Goal: Task Accomplishment & Management: Complete application form

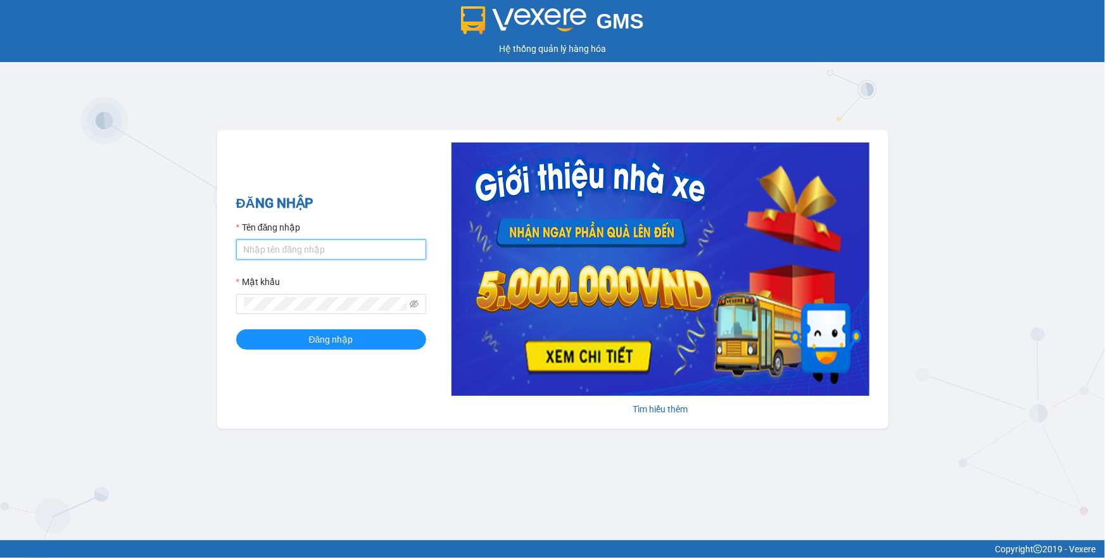
click at [296, 244] on input "Tên đăng nhập" at bounding box center [331, 249] width 190 height 20
type input "thuyhang.trangngocphat"
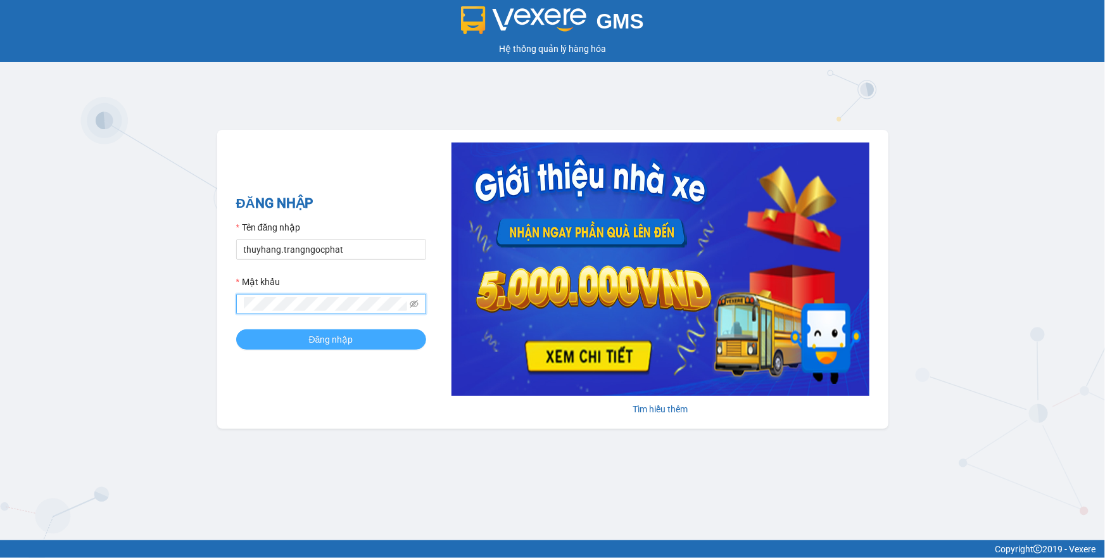
click at [320, 341] on span "Đăng nhập" at bounding box center [331, 339] width 44 height 14
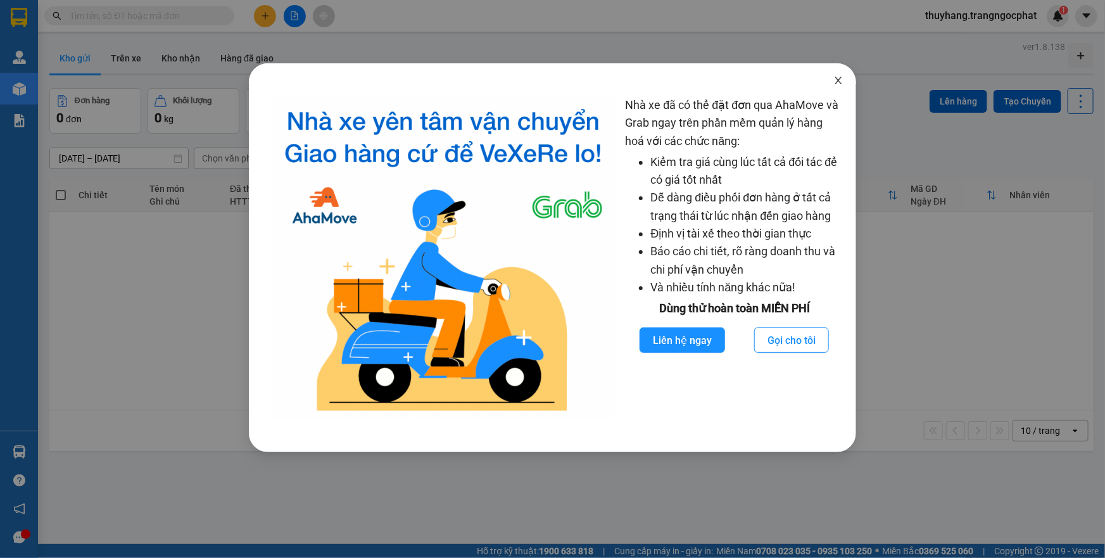
click at [838, 75] on span "Close" at bounding box center [838, 80] width 35 height 35
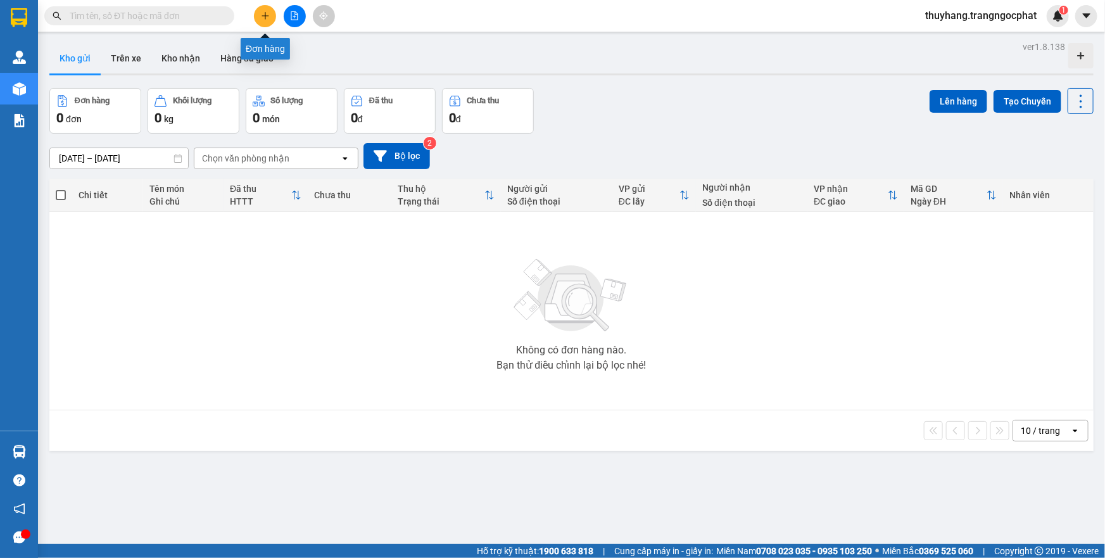
click at [266, 15] on icon "plus" at bounding box center [265, 15] width 9 height 9
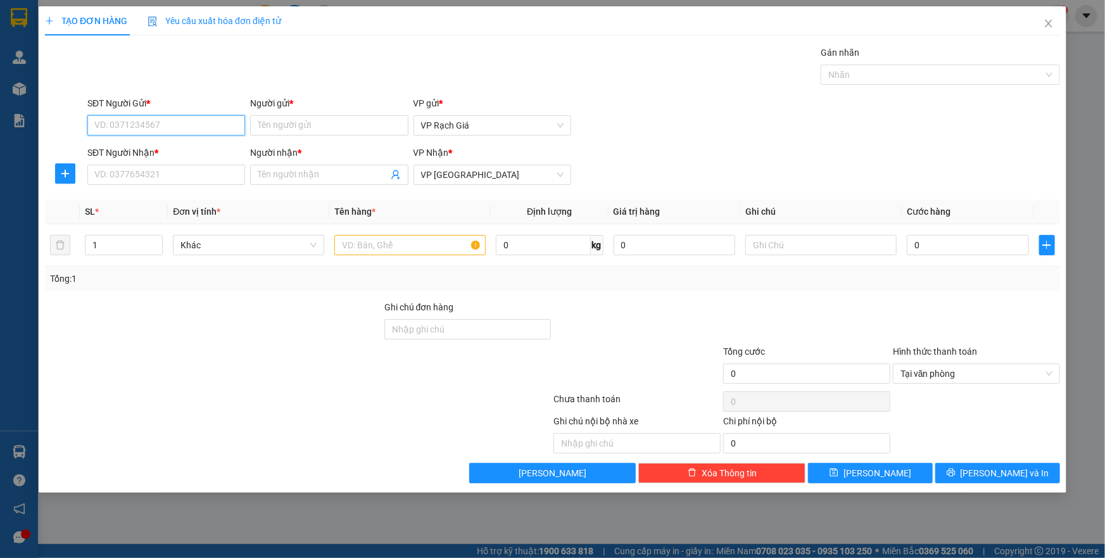
click at [167, 127] on input "SĐT Người Gửi *" at bounding box center [166, 125] width 158 height 20
type input "091078767"
click at [326, 127] on input "Người gửi *" at bounding box center [329, 125] width 158 height 20
type input "PHỤC"
click at [192, 175] on input "SĐT Người Nhận *" at bounding box center [166, 175] width 158 height 20
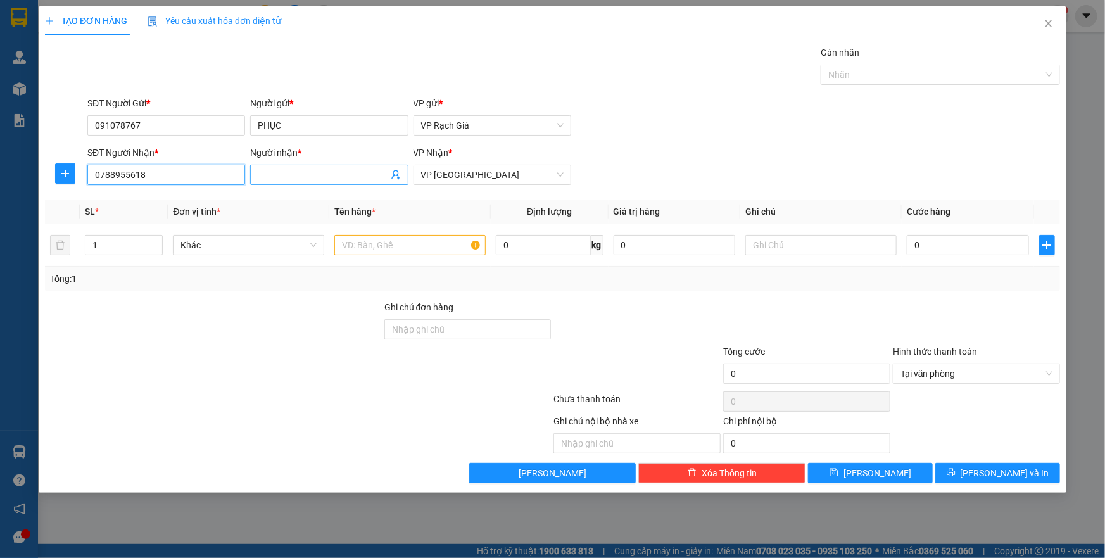
type input "0788955618"
click at [325, 171] on input "Người nhận *" at bounding box center [323, 175] width 130 height 14
type input "THU"
click at [386, 241] on input "text" at bounding box center [409, 245] width 151 height 20
type input "1 SM"
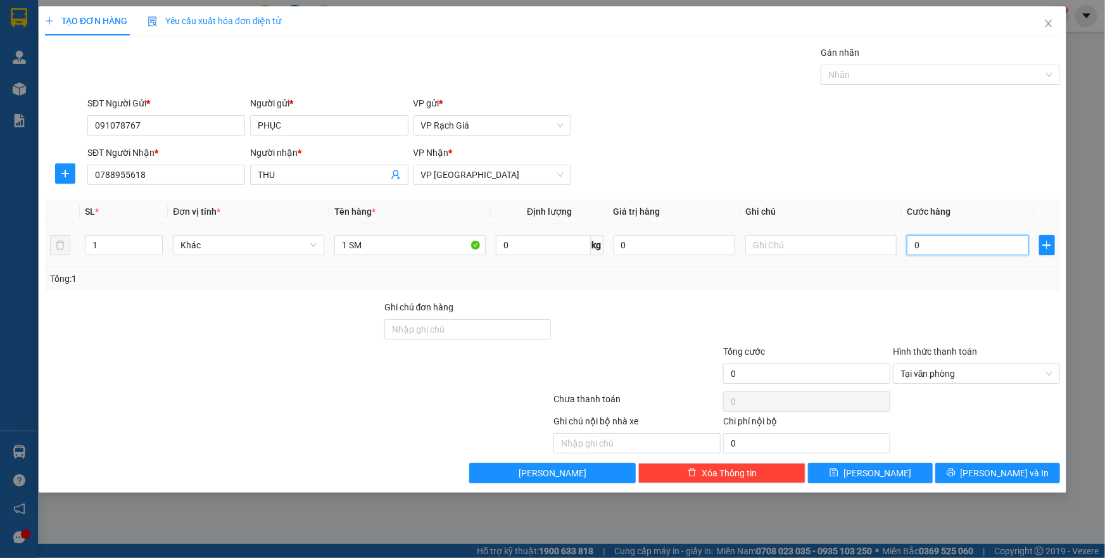
click at [943, 241] on input "0" at bounding box center [968, 245] width 122 height 20
type input "2"
type input "20"
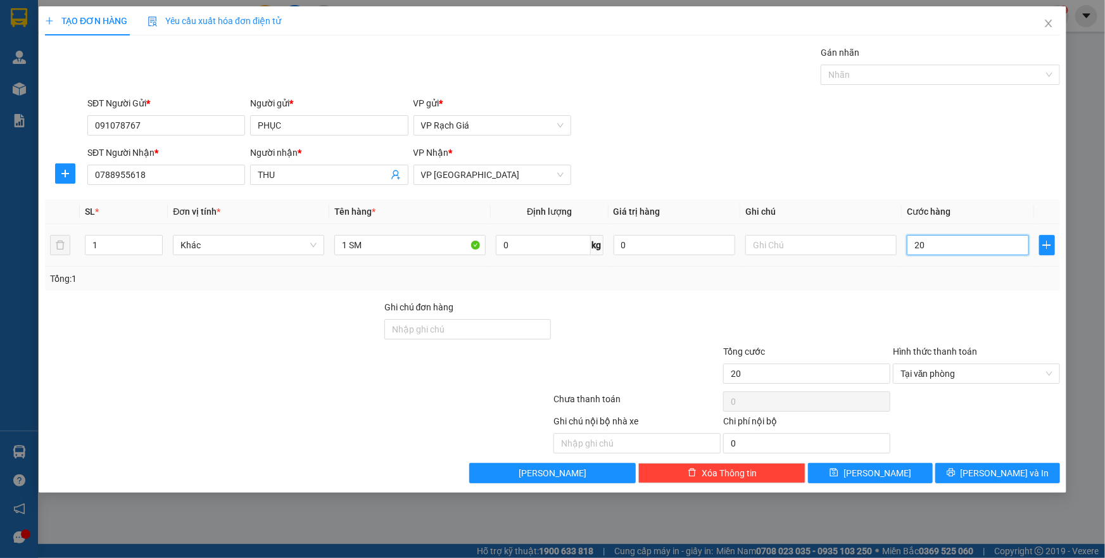
type input "200"
type input "2.000"
type input "20.000"
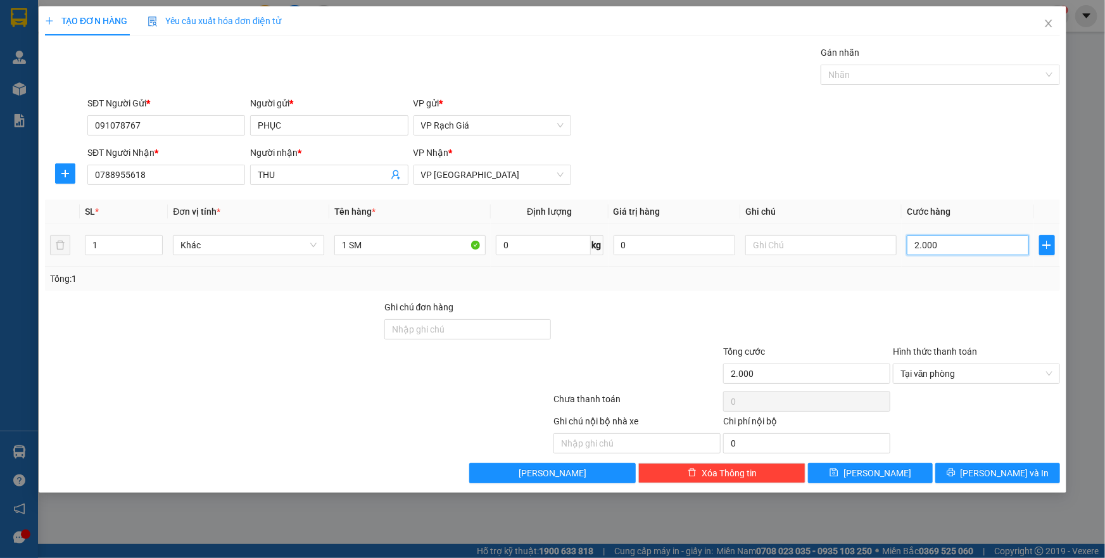
type input "20.000"
click at [927, 372] on span "Tại văn phòng" at bounding box center [976, 373] width 152 height 19
type input "20.000"
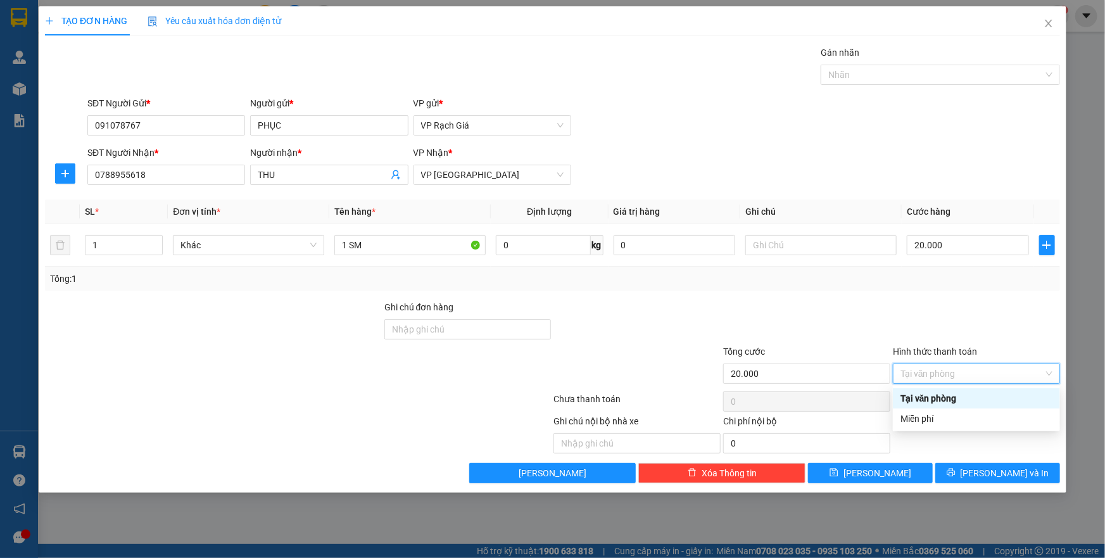
click at [905, 287] on div "Tổng: 1" at bounding box center [552, 279] width 1015 height 24
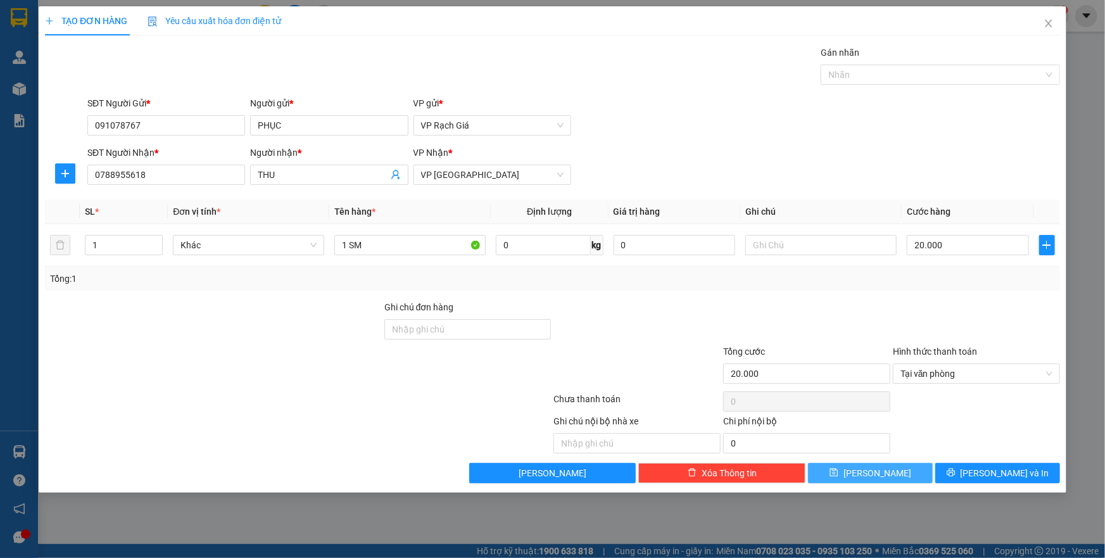
click at [883, 471] on span "[PERSON_NAME]" at bounding box center [877, 473] width 68 height 14
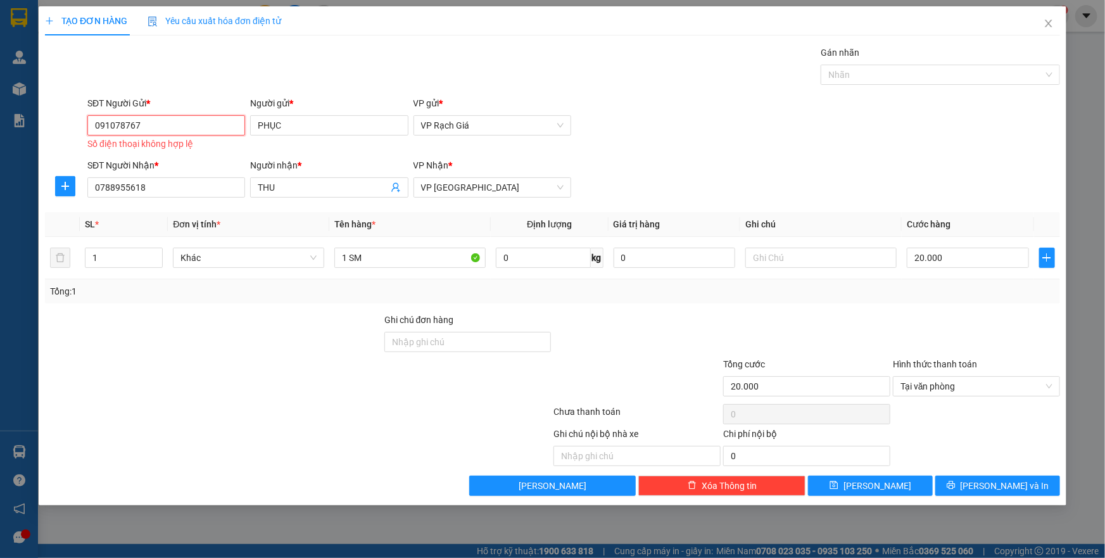
click at [106, 131] on input "091078767" at bounding box center [166, 125] width 158 height 20
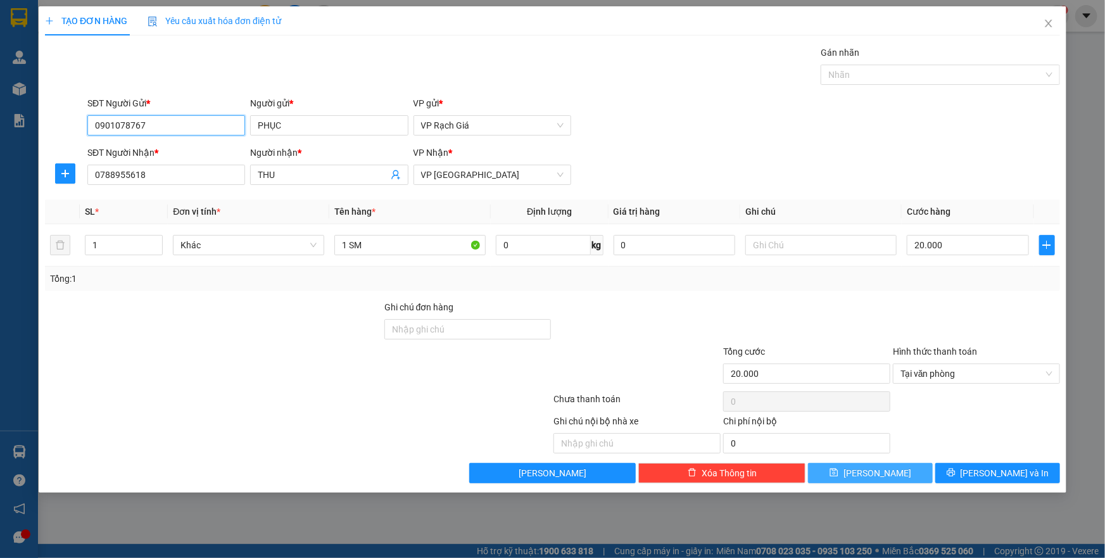
type input "0901078767"
click at [888, 466] on button "[PERSON_NAME]" at bounding box center [870, 473] width 125 height 20
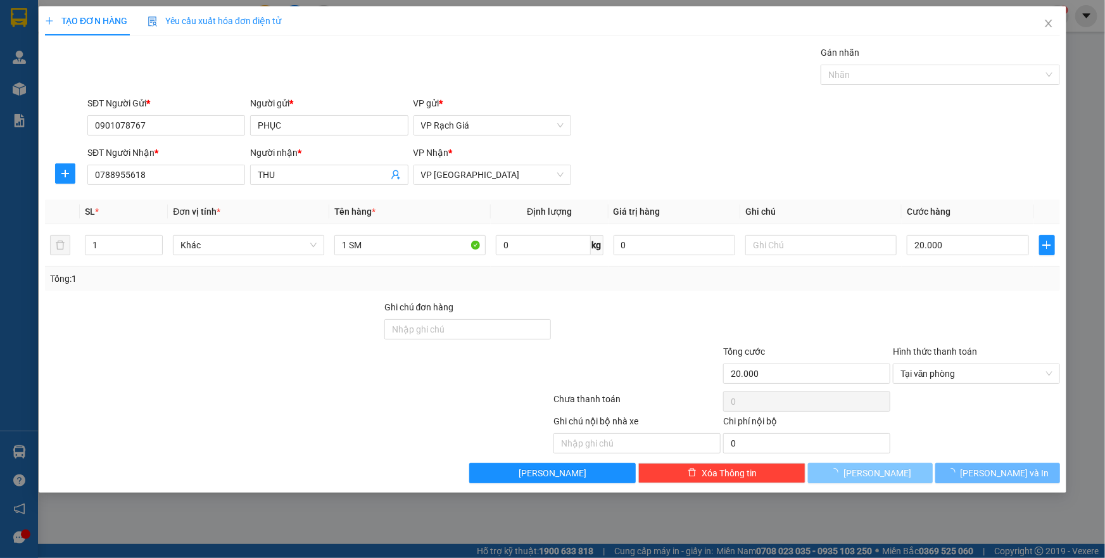
type input "0"
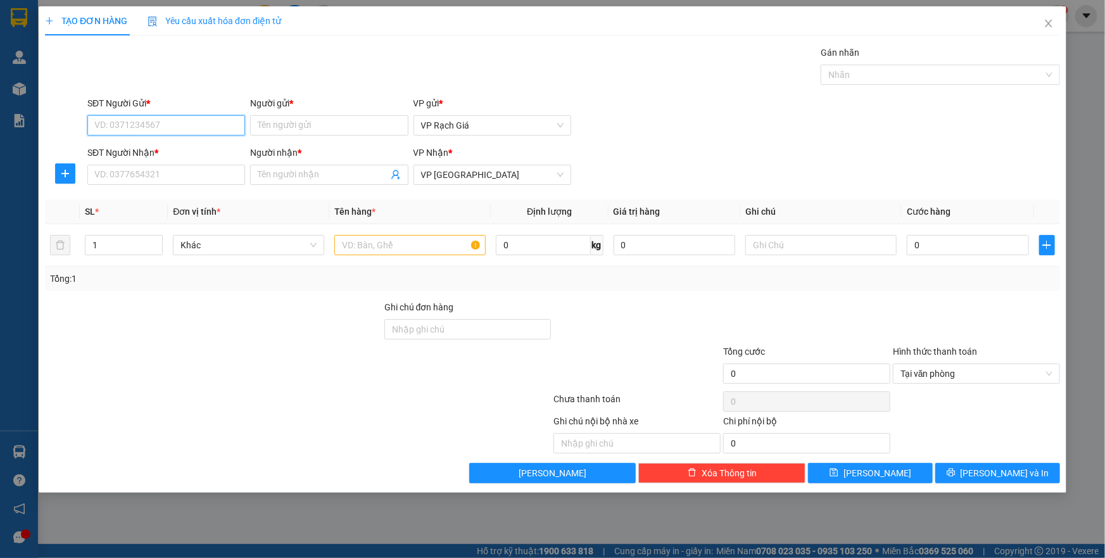
click at [191, 124] on input "SĐT Người Gửi *" at bounding box center [166, 125] width 158 height 20
type input "0944953153"
click at [330, 124] on input "Người gửi *" at bounding box center [329, 125] width 158 height 20
type input "TRỌNG"
click at [199, 171] on input "SĐT Người Nhận *" at bounding box center [166, 175] width 158 height 20
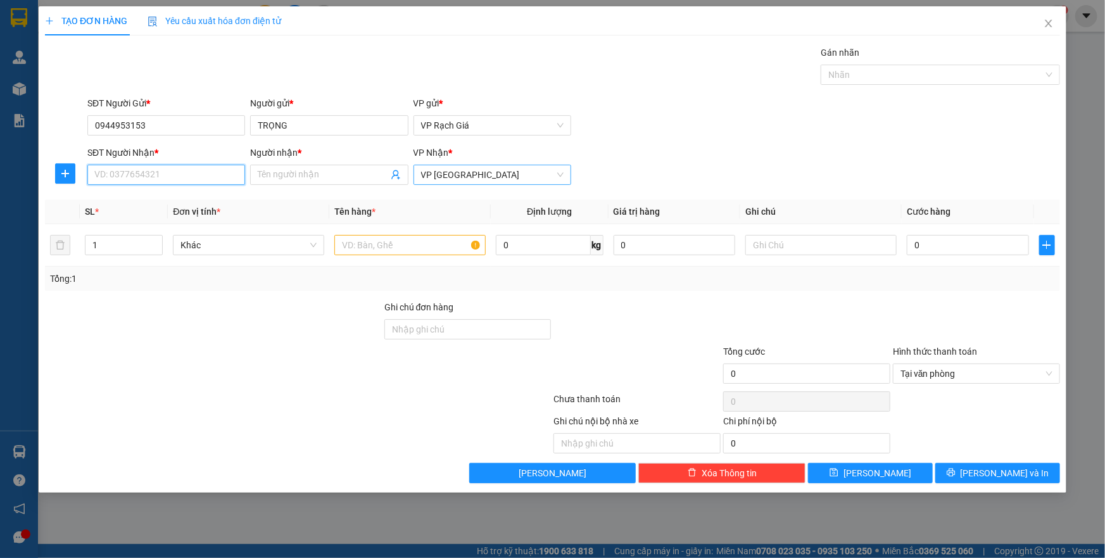
click at [450, 178] on span "VP [GEOGRAPHIC_DATA]" at bounding box center [492, 174] width 142 height 19
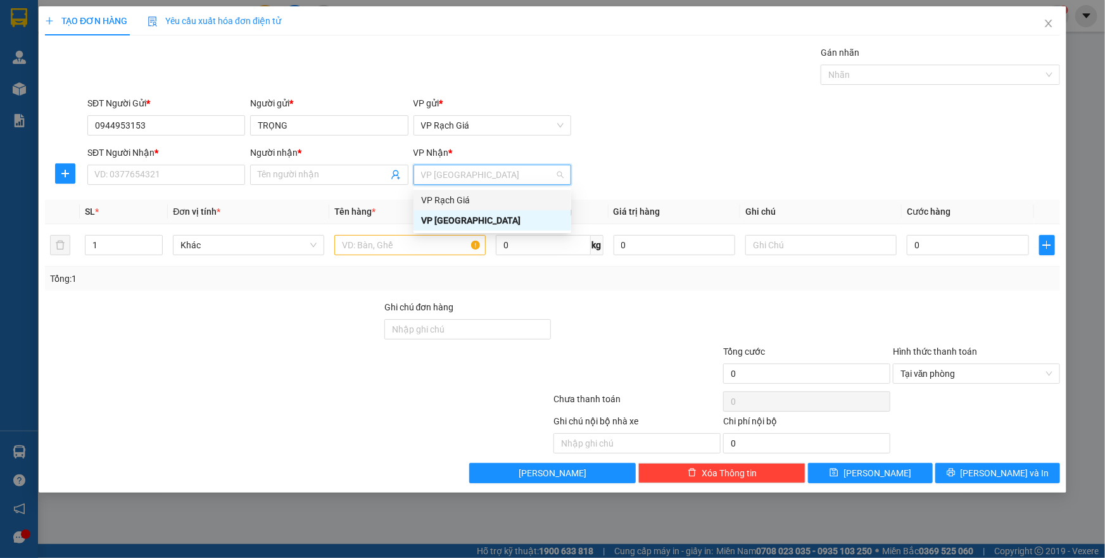
click at [638, 136] on div "SĐT Người Gửi * 0944953153 Người gửi * TRỌNG VP gửi * VP [PERSON_NAME]" at bounding box center [574, 118] width 978 height 44
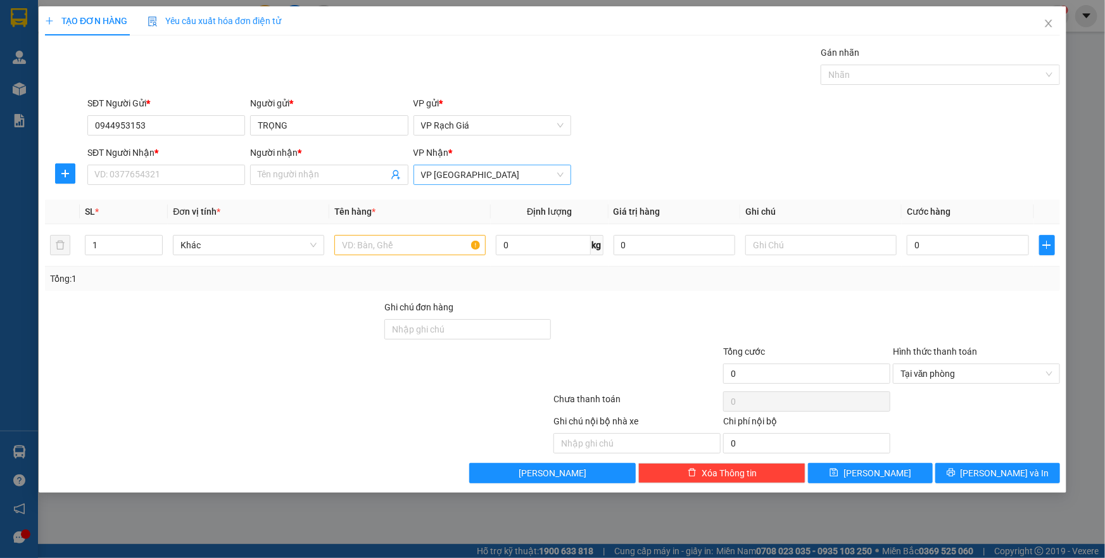
click at [481, 175] on span "VP [GEOGRAPHIC_DATA]" at bounding box center [492, 174] width 142 height 19
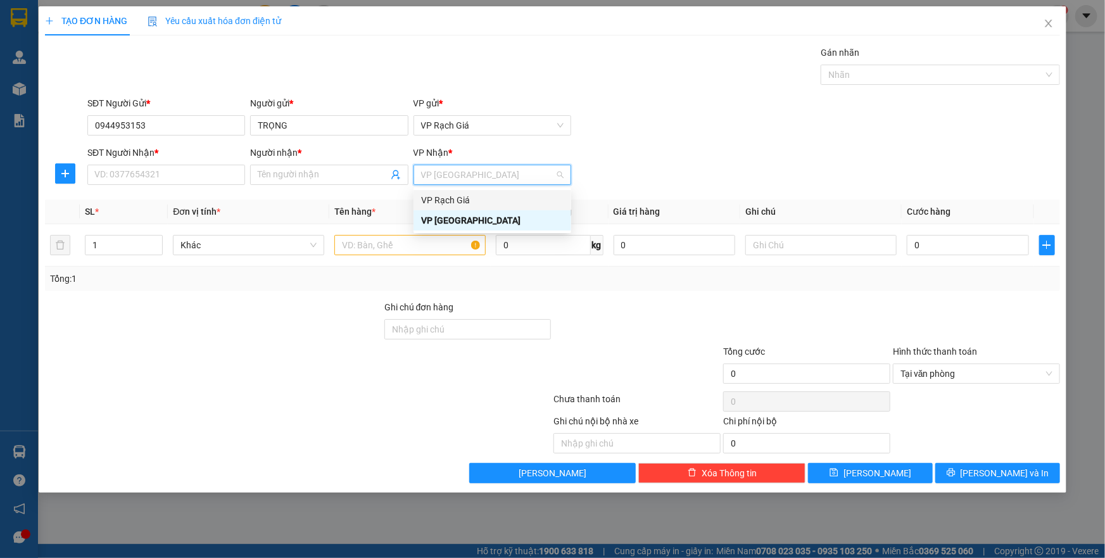
click at [684, 158] on div "SĐT Người Nhận * VD: 0377654321 Người nhận * Tên người nhận VP Nhận * VP [GEOGR…" at bounding box center [574, 168] width 978 height 44
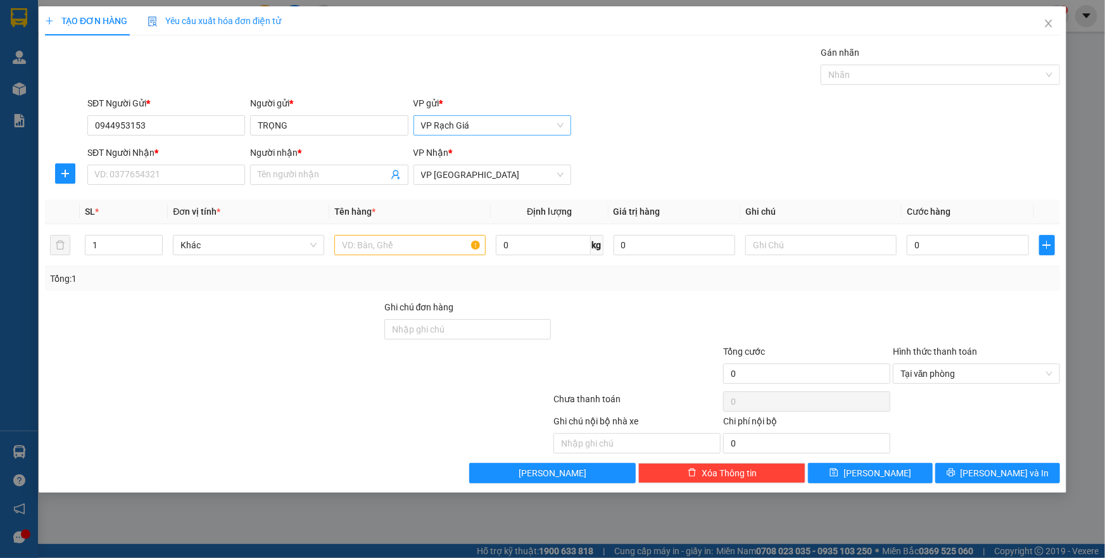
click at [494, 128] on span "VP Rạch Giá" at bounding box center [492, 125] width 142 height 19
click at [681, 138] on div "SĐT Người Gửi * 0944953153 Người gửi * TRỌNG VP gửi * VP [PERSON_NAME]" at bounding box center [574, 118] width 978 height 44
click at [491, 173] on span "VP [GEOGRAPHIC_DATA]" at bounding box center [492, 174] width 142 height 19
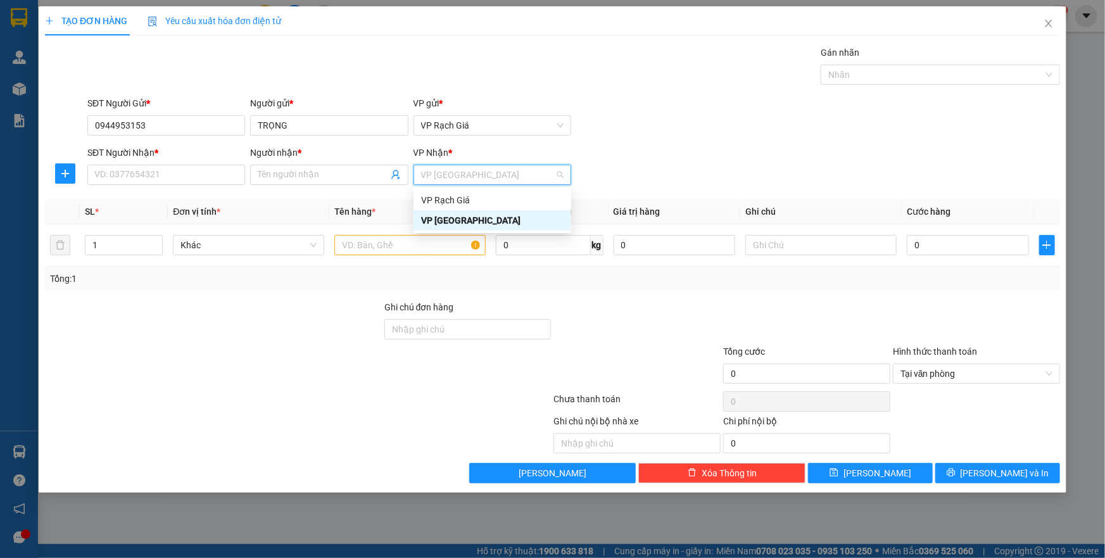
click at [664, 110] on div "SĐT Người Gửi * 0944953153 Người gửi * TRỌNG VP gửi * VP [PERSON_NAME]" at bounding box center [574, 118] width 978 height 44
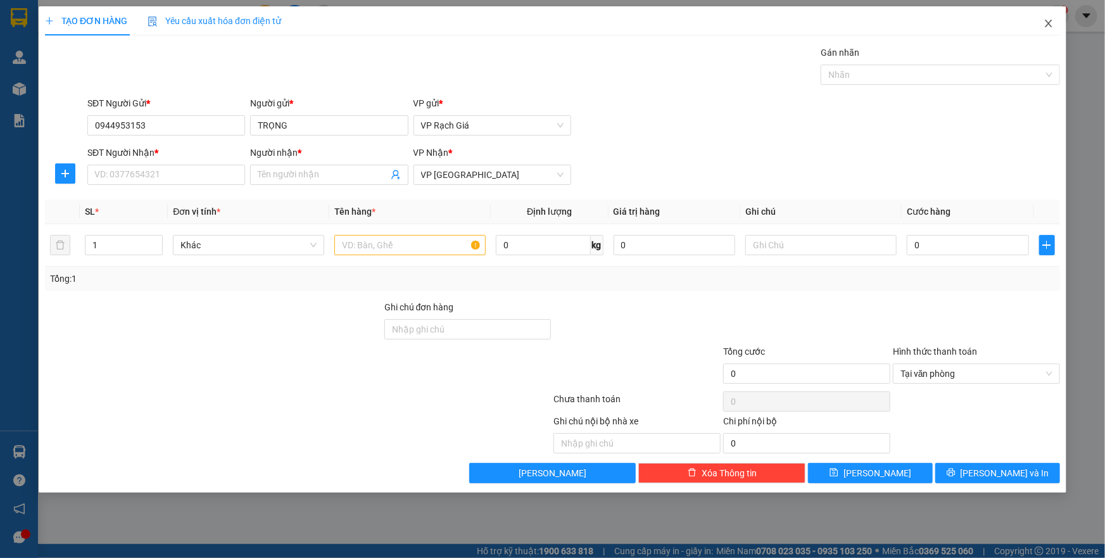
click at [1051, 21] on icon "close" at bounding box center [1049, 23] width 10 height 10
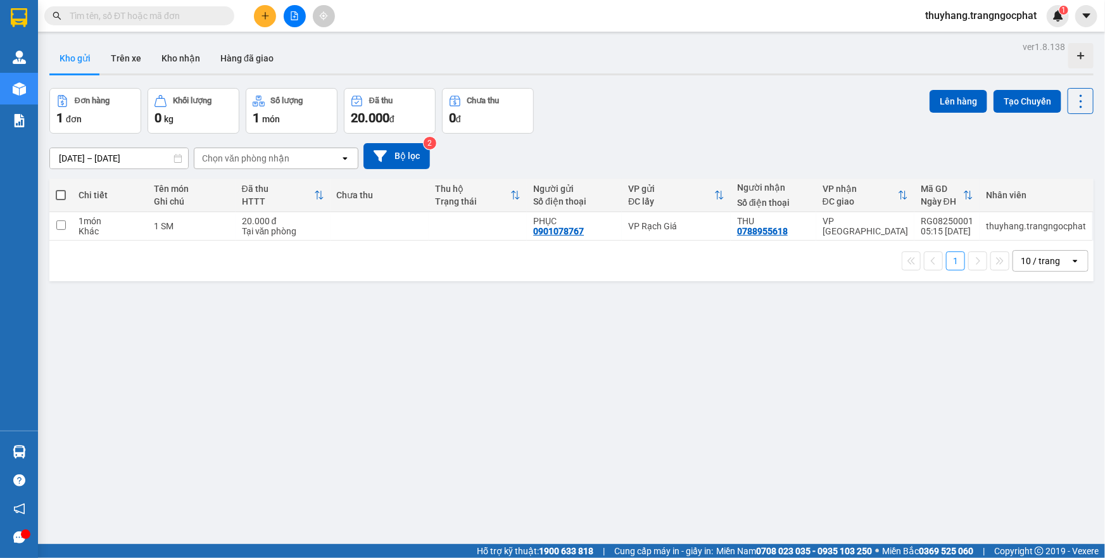
click at [60, 195] on span at bounding box center [61, 195] width 10 height 10
click at [61, 189] on input "checkbox" at bounding box center [61, 189] width 0 height 0
checkbox input "true"
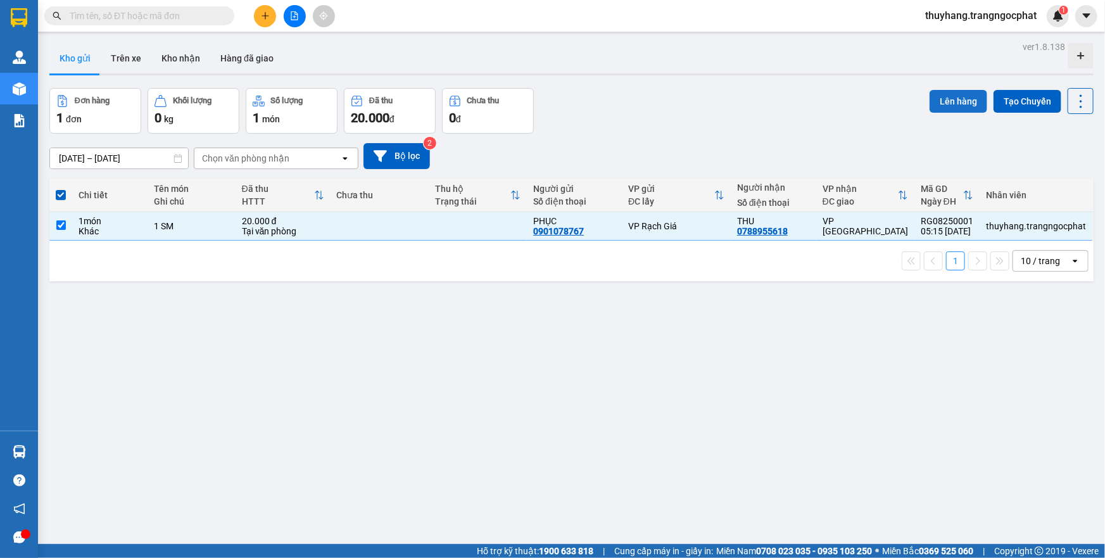
click at [957, 99] on button "Lên hàng" at bounding box center [959, 101] width 58 height 23
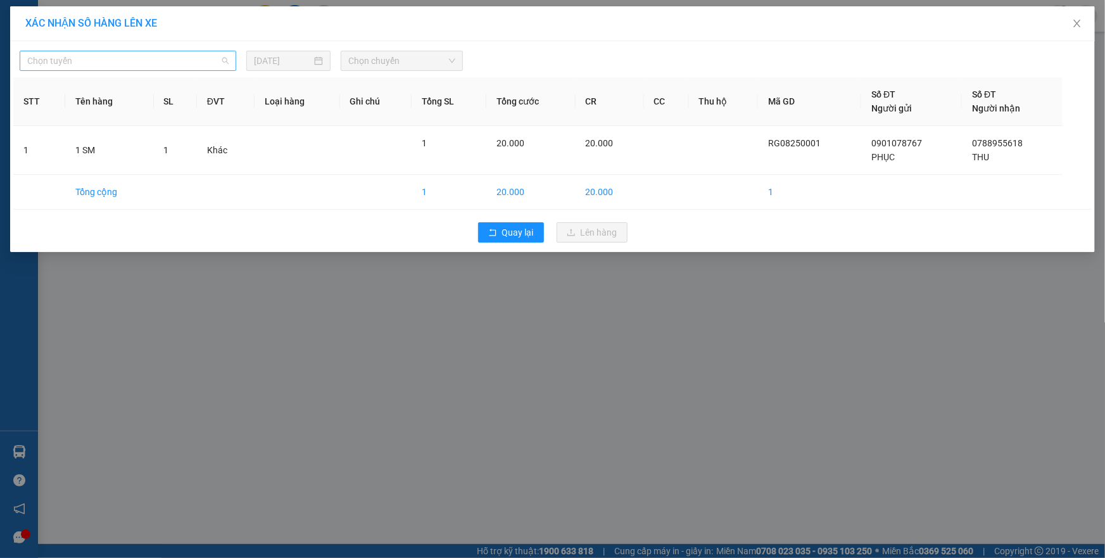
click at [177, 65] on span "Chọn tuyến" at bounding box center [127, 60] width 201 height 19
click at [1075, 24] on icon "close" at bounding box center [1077, 23] width 10 height 10
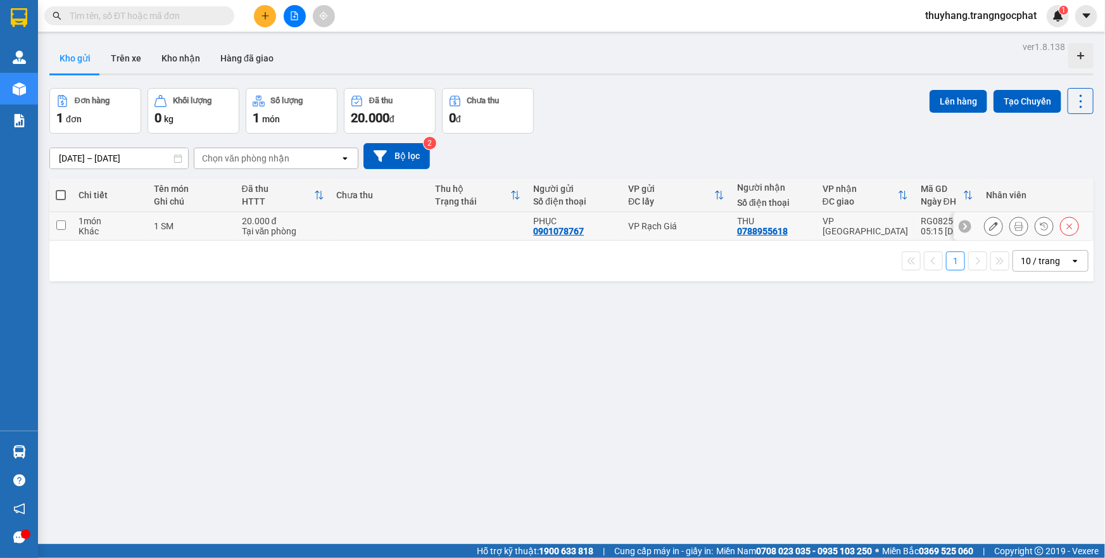
click at [89, 227] on div "Khác" at bounding box center [110, 231] width 63 height 10
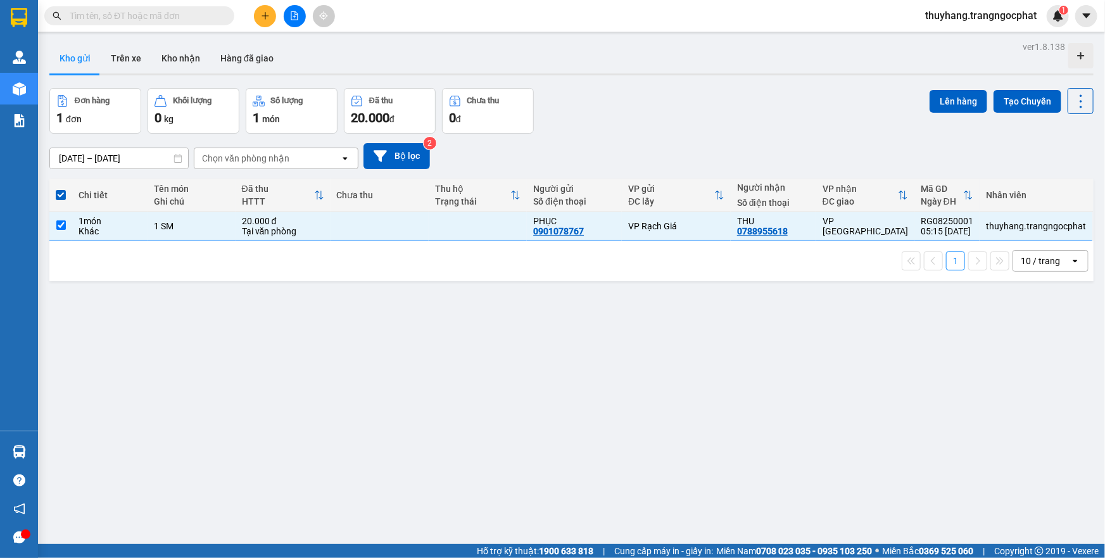
click at [58, 196] on span at bounding box center [61, 195] width 10 height 10
click at [61, 189] on input "checkbox" at bounding box center [61, 189] width 0 height 0
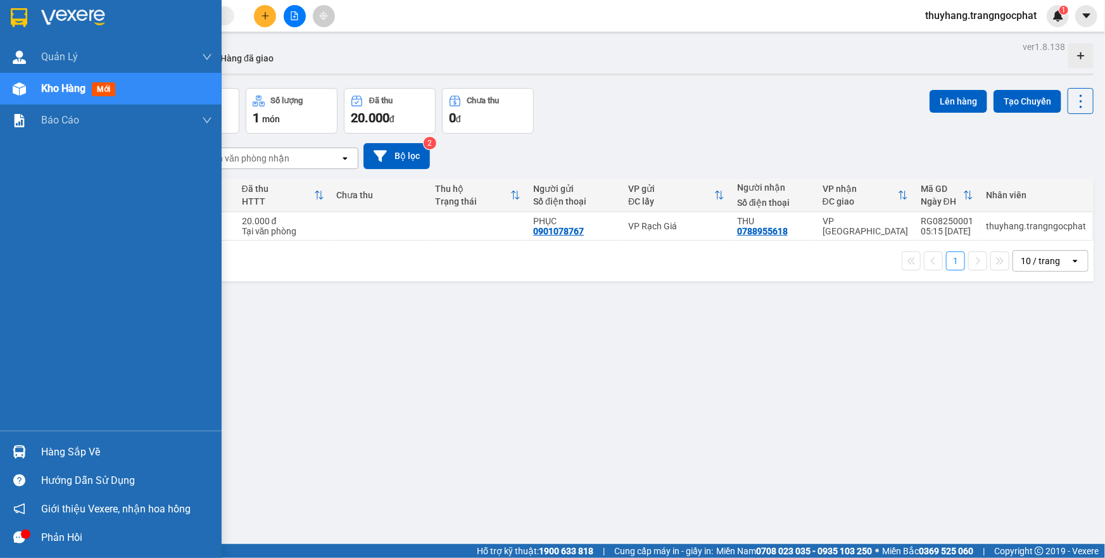
click at [59, 92] on span "Kho hàng" at bounding box center [63, 88] width 44 height 12
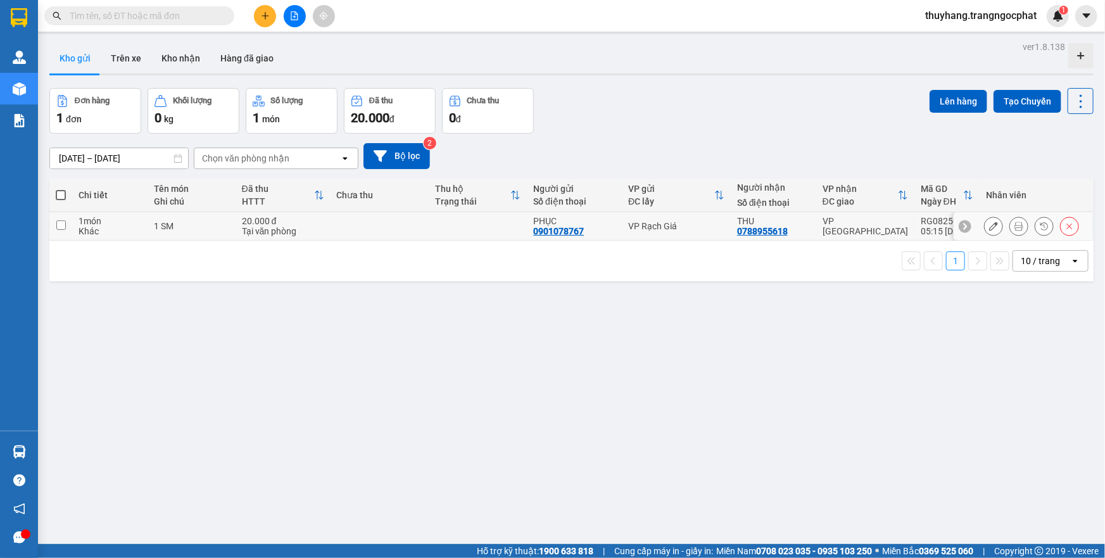
click at [82, 224] on div "1 món" at bounding box center [110, 221] width 63 height 10
checkbox input "true"
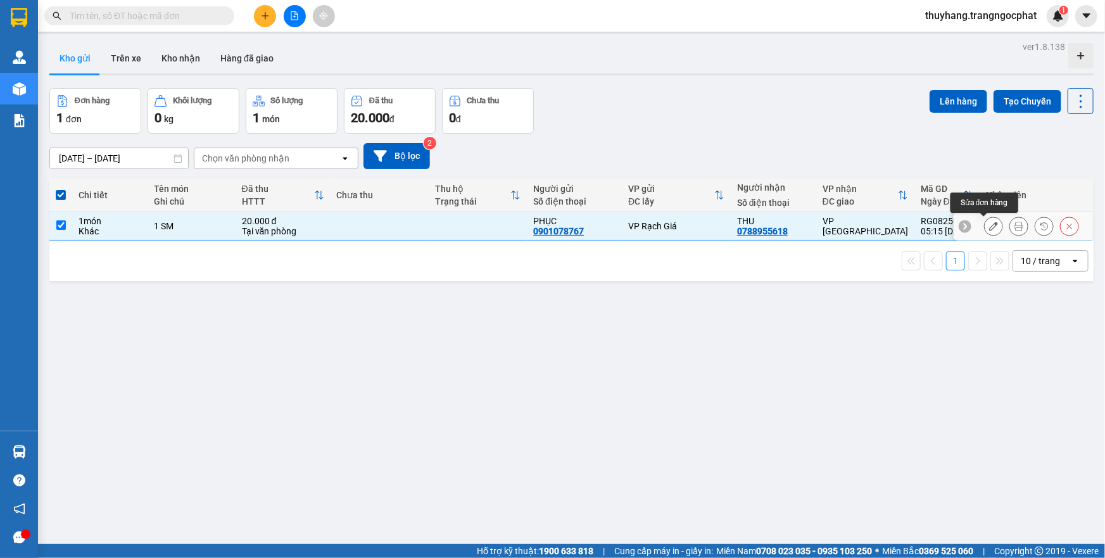
click at [989, 224] on icon at bounding box center [993, 226] width 9 height 9
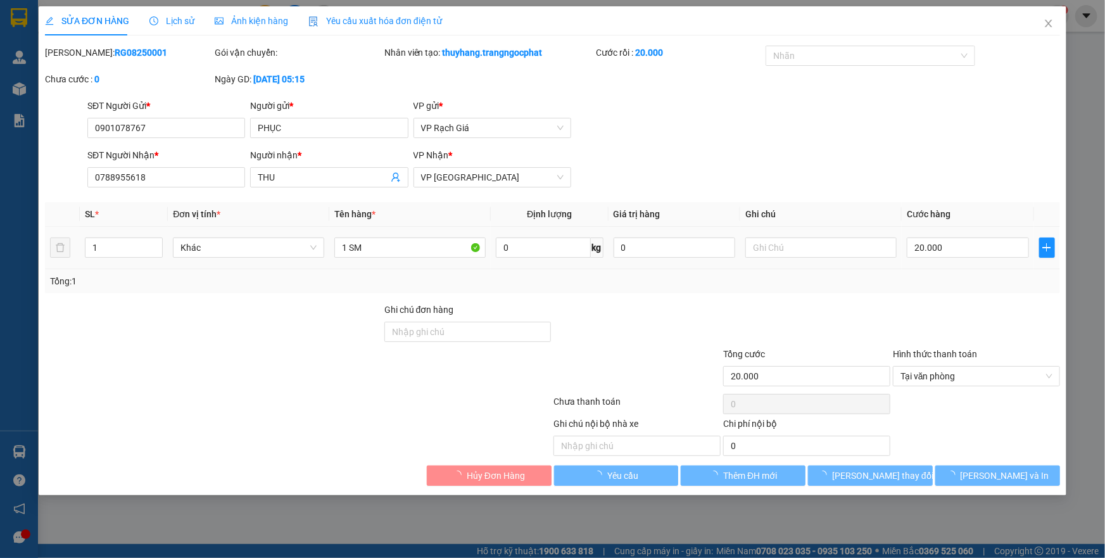
type input "0901078767"
type input "PHỤC"
type input "0788955618"
type input "THU"
type input "20.000"
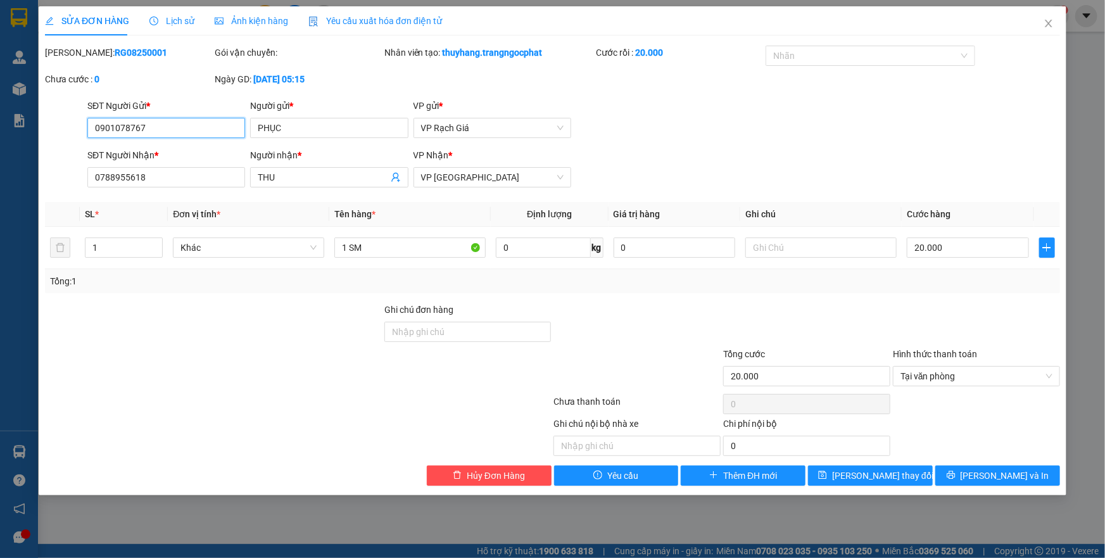
drag, startPoint x: 149, startPoint y: 127, endPoint x: 39, endPoint y: 96, distance: 115.1
click at [8, 120] on div "SỬA ĐƠN HÀNG Lịch sử Ảnh kiện hàng Yêu cầu xuất hóa đơn điện tử Total Paid Fee …" at bounding box center [552, 279] width 1105 height 558
type input "0"
click at [108, 125] on input "SĐT Người Gửi *" at bounding box center [166, 128] width 158 height 20
paste input "0919844833"
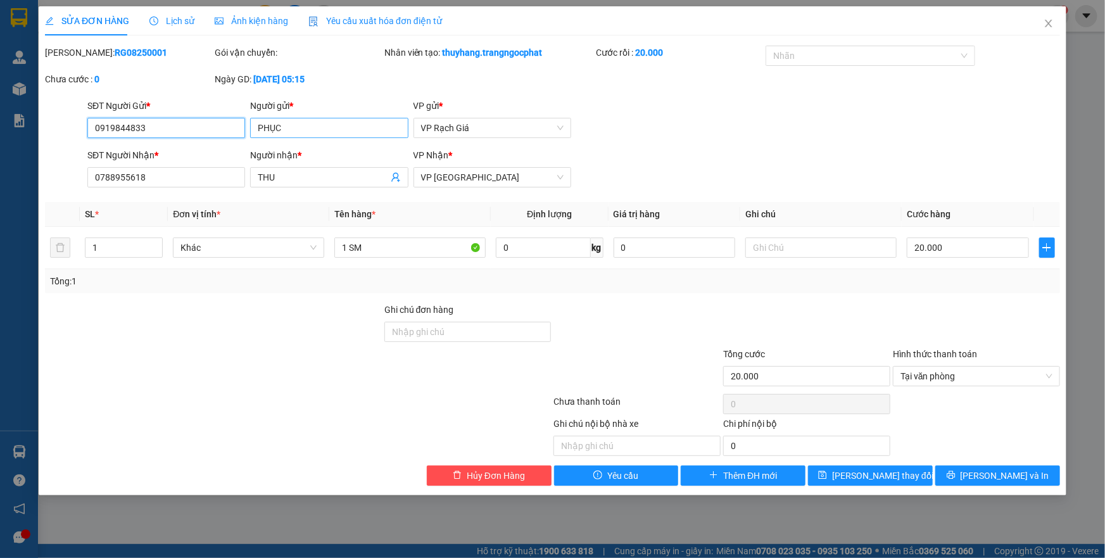
type input "0919844833"
drag, startPoint x: 316, startPoint y: 133, endPoint x: 246, endPoint y: 145, distance: 70.7
click at [246, 145] on form "SĐT Người Gửi * 0919844833 Người gửi * PHỤC PHỤC VP gửi * VP [PERSON_NAME] Ngườ…" at bounding box center [552, 146] width 1015 height 94
type input "[PERSON_NAME]"
click at [158, 178] on input "0788955618" at bounding box center [166, 177] width 158 height 20
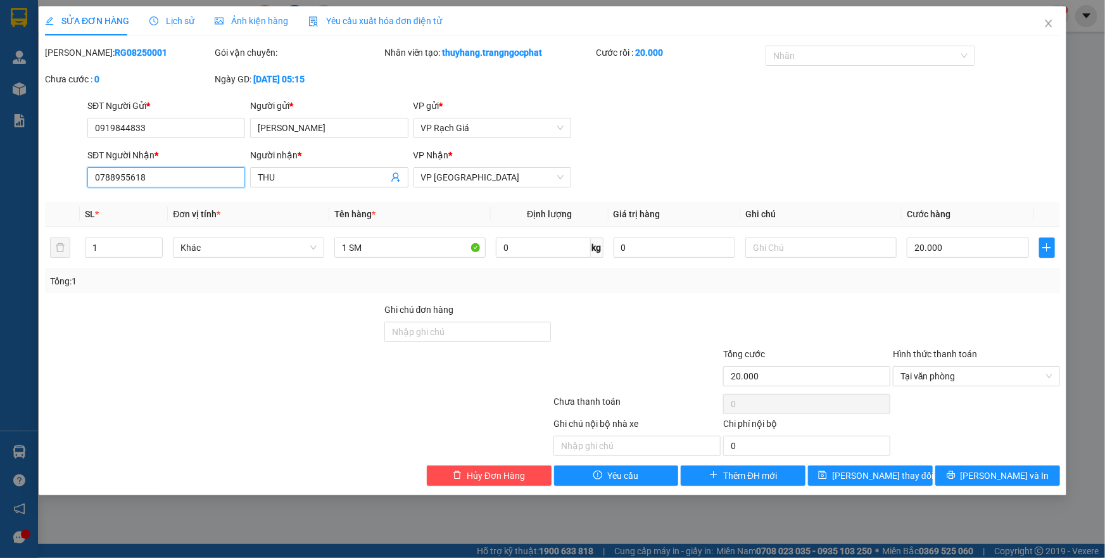
drag, startPoint x: 158, startPoint y: 178, endPoint x: 39, endPoint y: 194, distance: 119.6
click at [39, 194] on div "SỬA ĐƠN HÀNG Lịch sử Ảnh kiện hàng Yêu cầu xuất hóa đơn điện tử Total Paid Fee …" at bounding box center [553, 250] width 1028 height 489
click at [1052, 25] on icon "close" at bounding box center [1049, 23] width 10 height 10
